Goal: Information Seeking & Learning: Learn about a topic

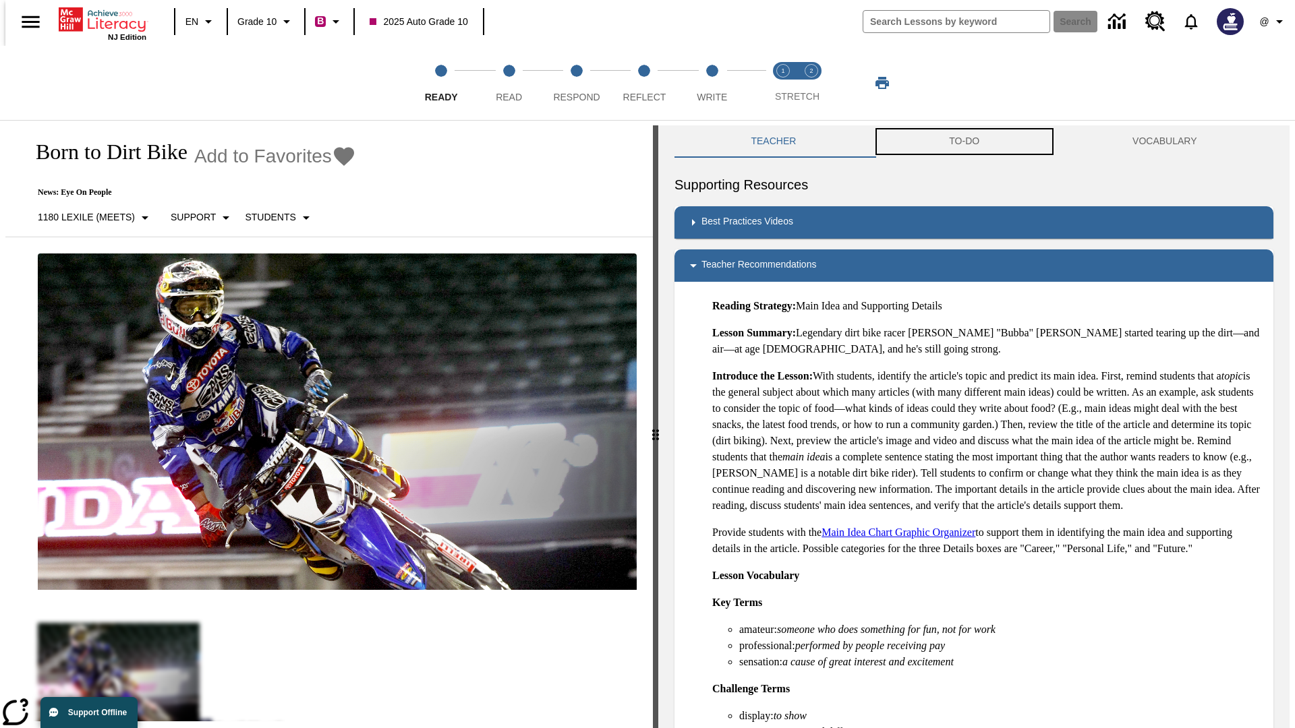
click at [964, 142] on button "TO-DO" at bounding box center [964, 141] width 183 height 32
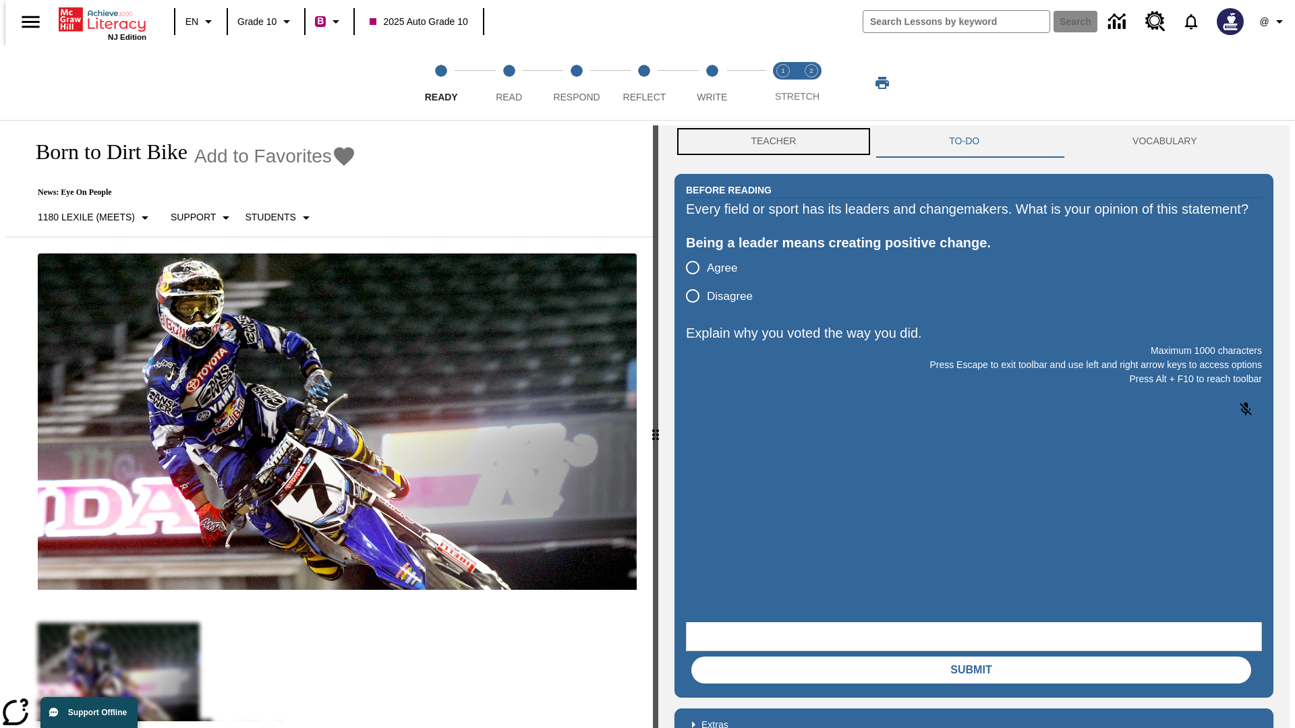
scroll to position [1, 0]
click at [770, 142] on button "Teacher" at bounding box center [773, 141] width 198 height 32
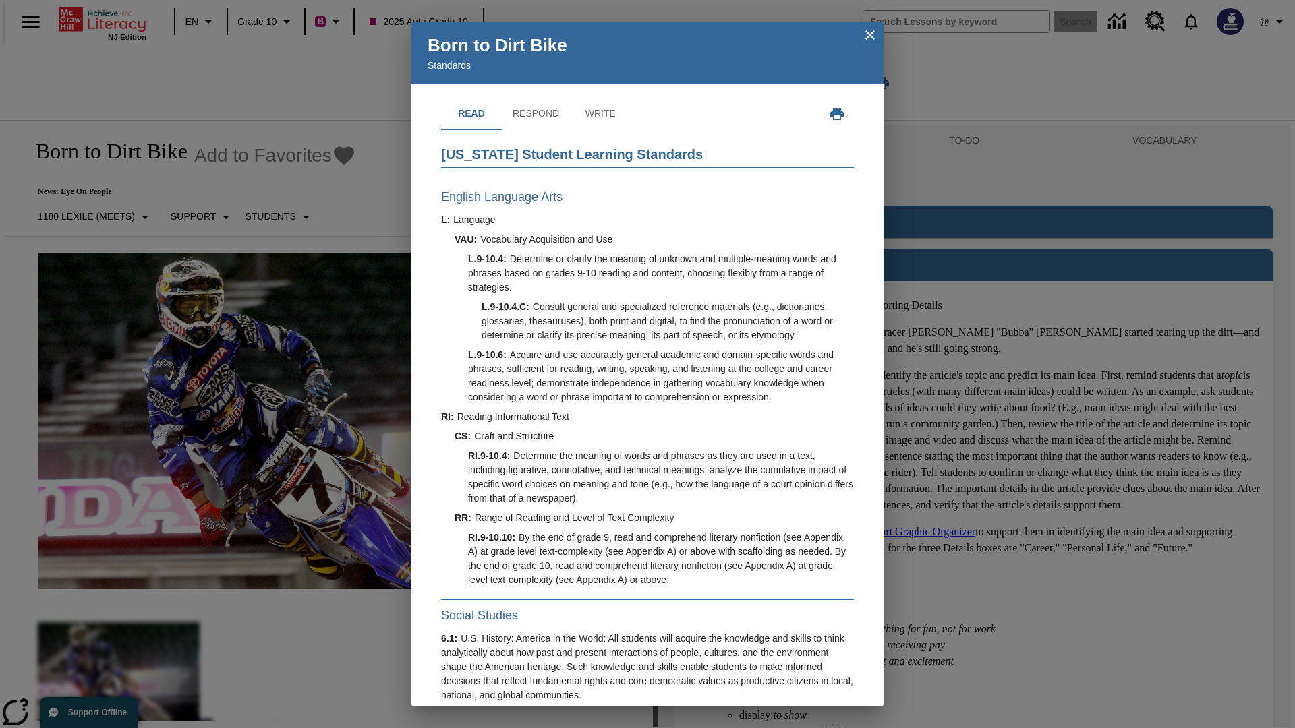
scroll to position [386, 0]
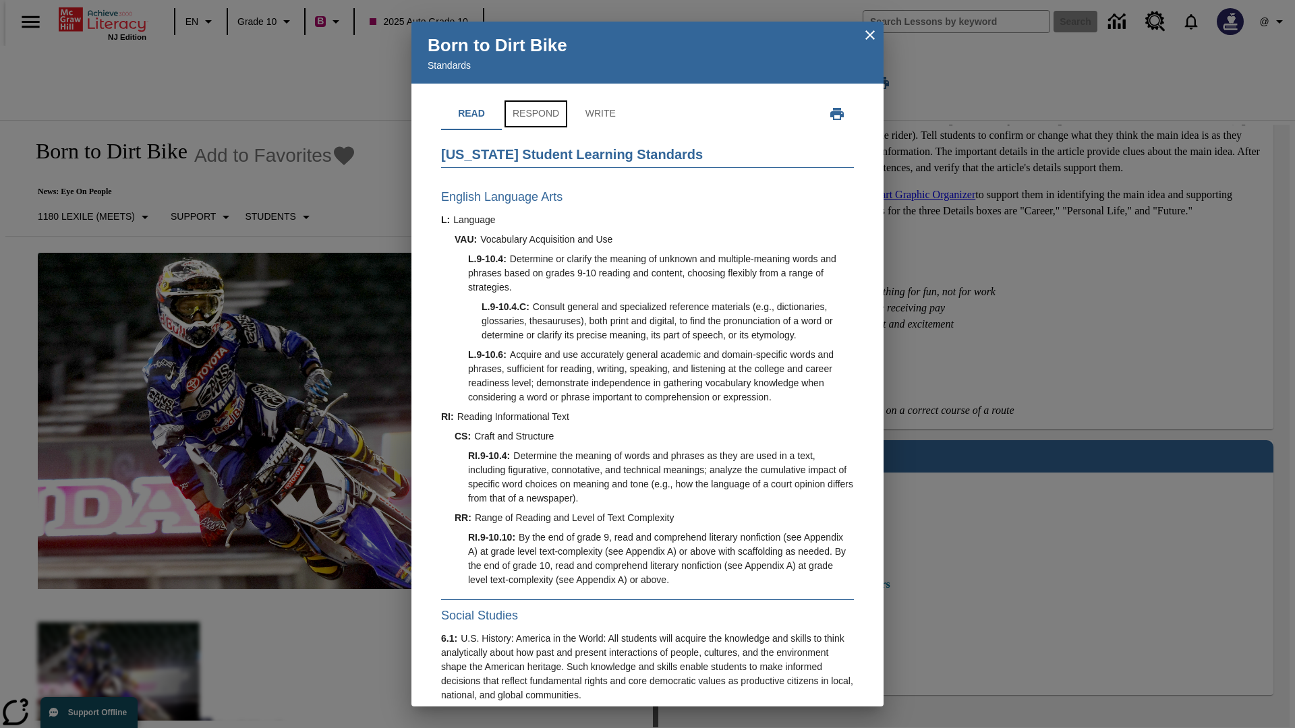
click at [535, 114] on button "Respond" at bounding box center [536, 114] width 68 height 32
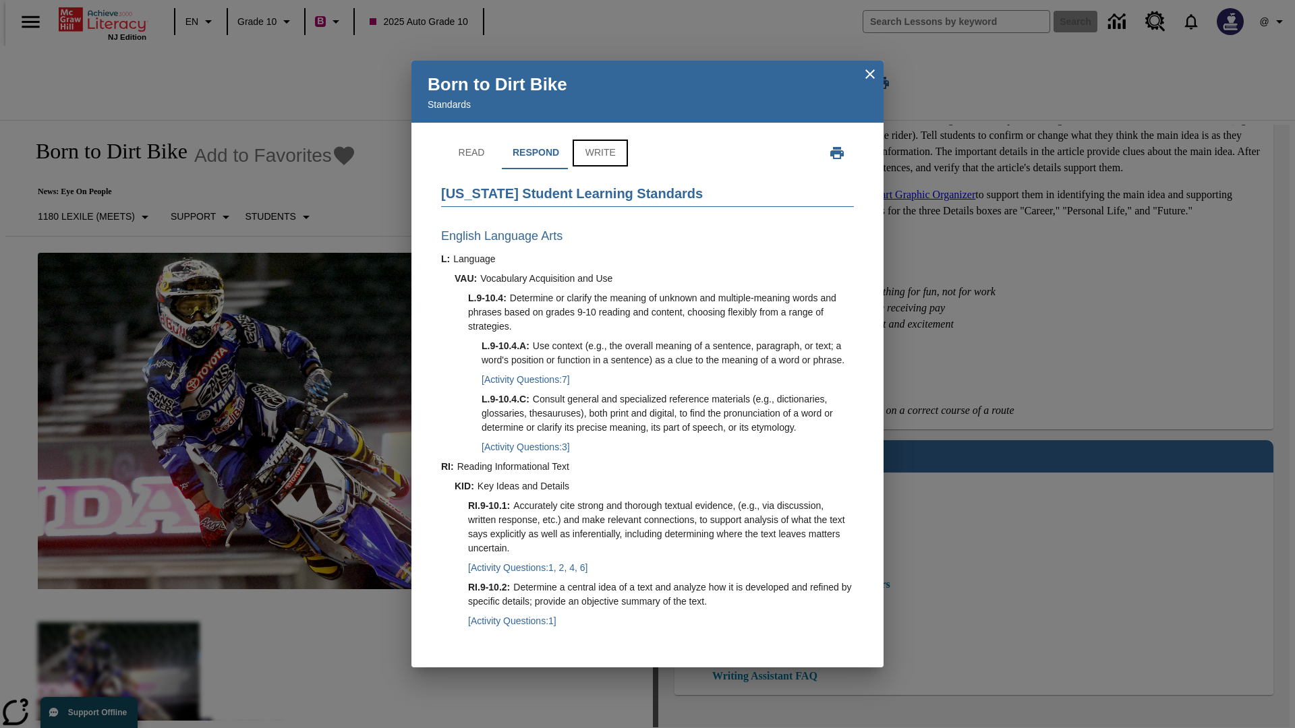
click at [598, 139] on button "Write" at bounding box center [600, 153] width 61 height 32
